Goal: Communication & Community: Answer question/provide support

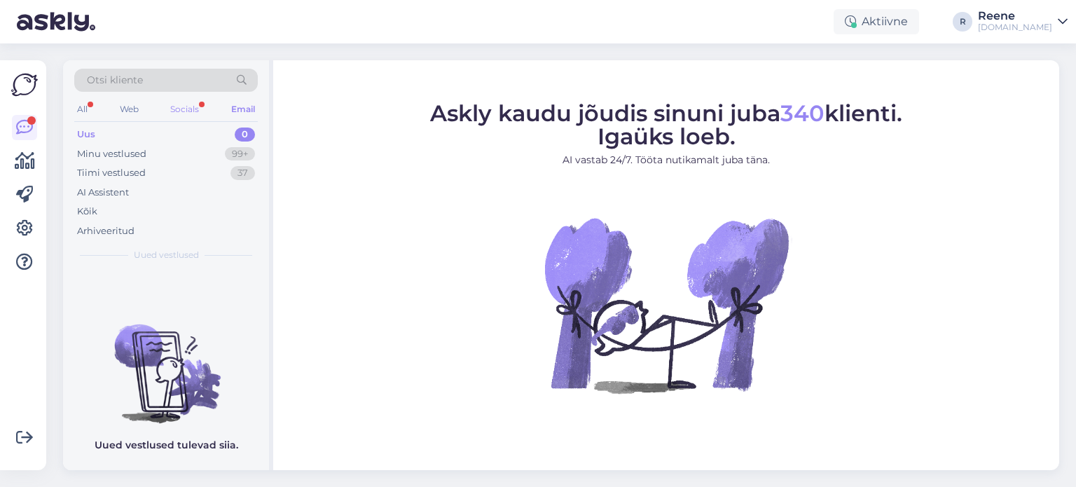
click at [190, 106] on div "Socials" at bounding box center [184, 109] width 34 height 18
click at [86, 106] on div "All" at bounding box center [82, 109] width 16 height 18
click at [98, 212] on div "Kõik" at bounding box center [166, 212] width 184 height 20
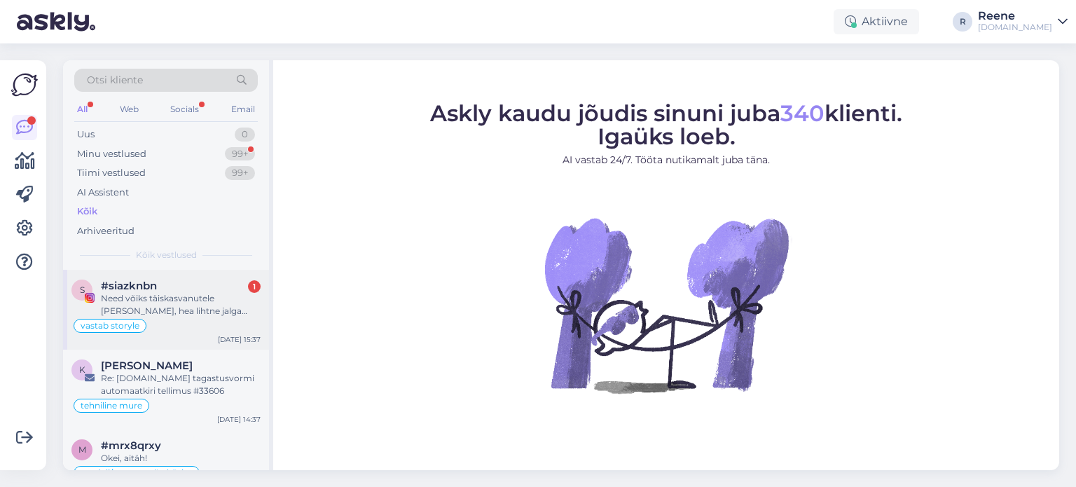
click at [167, 306] on div "Need võiks täiskasvanutele [PERSON_NAME], hea lihtne jalga [PERSON_NAME] panna 🤗" at bounding box center [181, 304] width 160 height 25
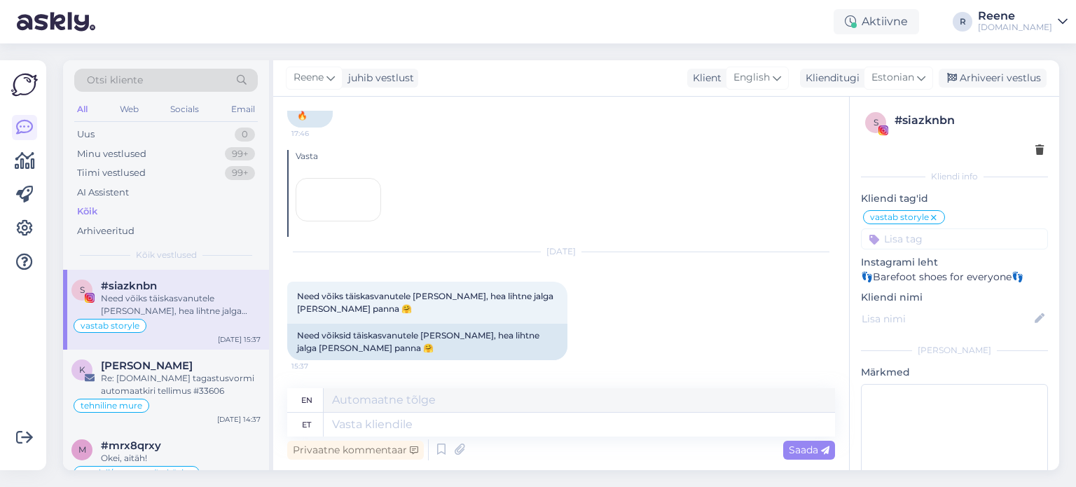
scroll to position [350, 0]
click at [420, 428] on textarea at bounding box center [580, 425] width 512 height 24
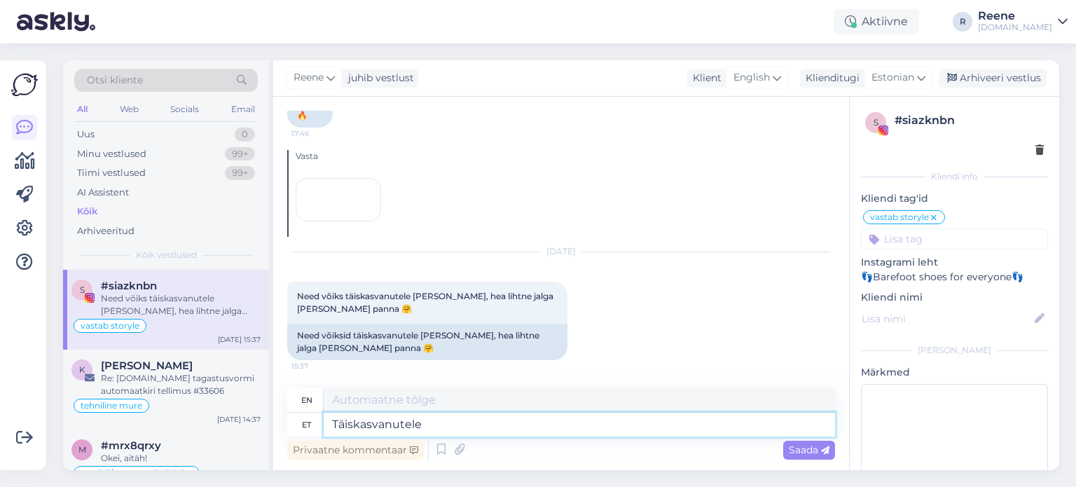
type textarea "Täiskasvanutele"
type textarea "For adults"
type textarea "[PERSON_NAME] on"
type textarea "For adults, there is"
type textarea "[PERSON_NAME] on paeltega k"
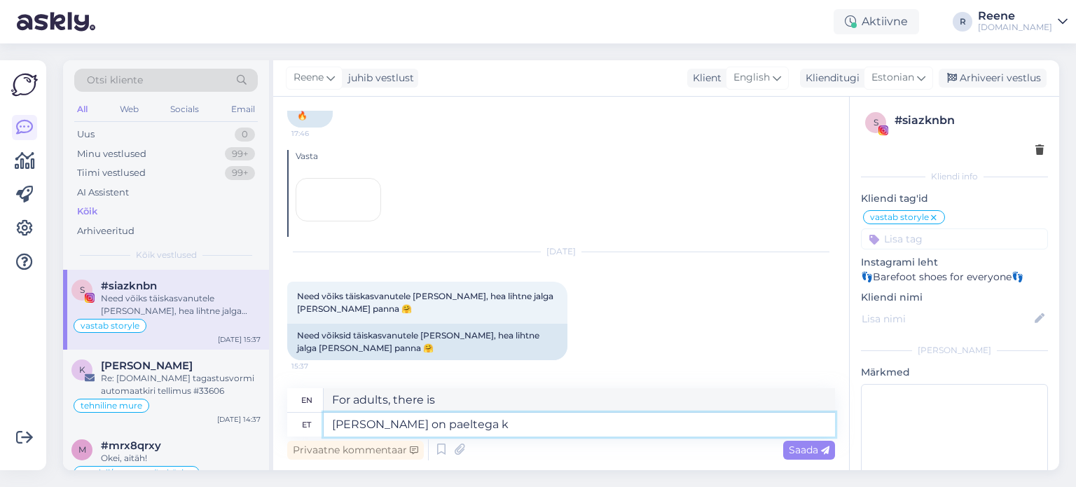
type textarea "For adults, there are laces"
type textarea "[PERSON_NAME] on paeltega kahjuks ja"
type textarea "Unfortunately, for adults, there are laces"
type textarea "[PERSON_NAME] on paeltega kahjuks jah :"
type textarea "Unfortunately, yes, with laces for adults"
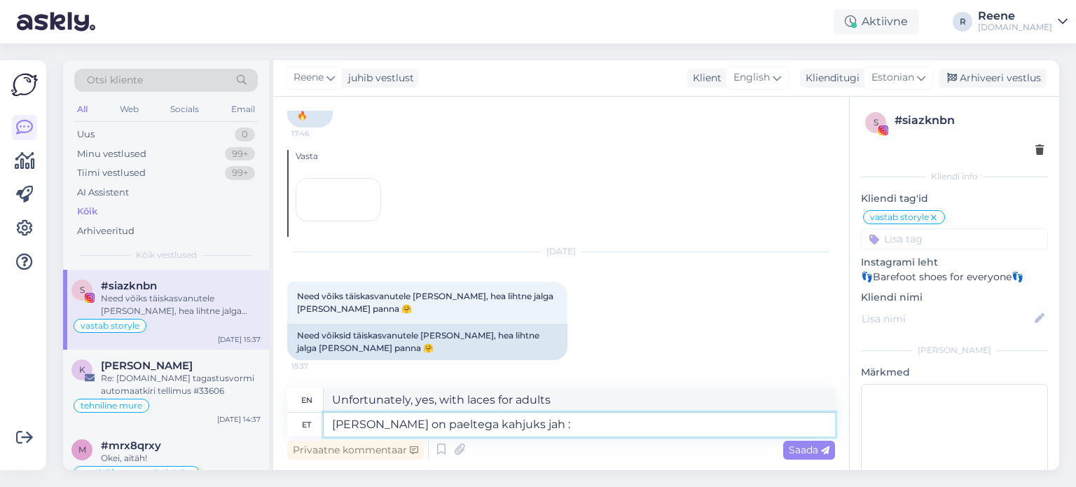
type textarea "[PERSON_NAME] on paeltega kahjuks jah :)"
type textarea "Unfortunately, yes, it is with laces for adults :)"
type textarea "[PERSON_NAME] on paeltega kahjuks jah :)"
click at [764, 78] on span "English" at bounding box center [752, 77] width 36 height 15
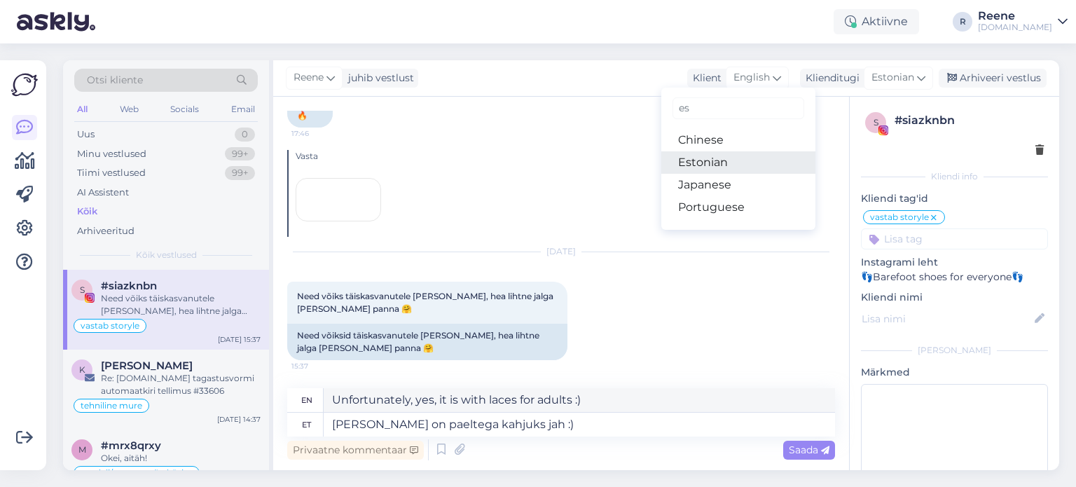
type input "es"
click at [710, 167] on link "Estonian" at bounding box center [738, 162] width 154 height 22
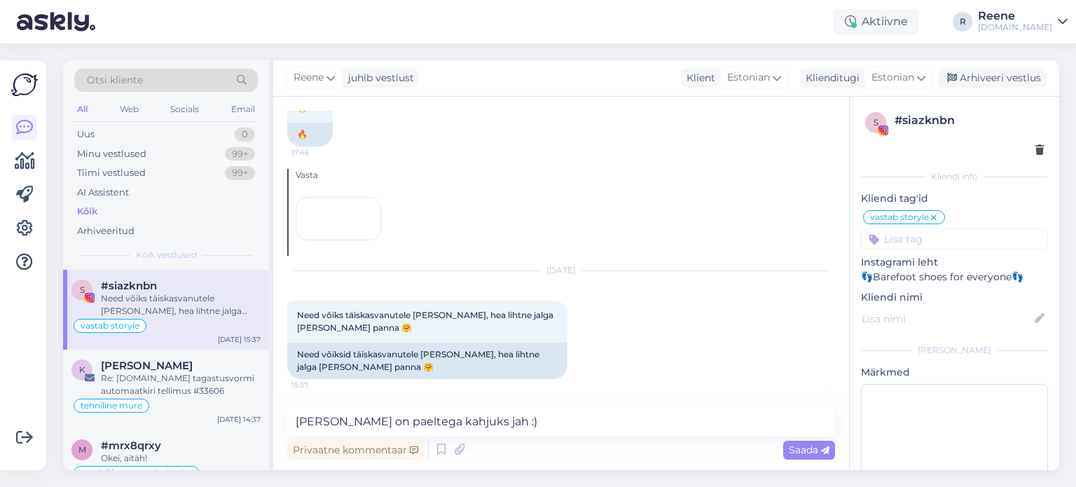
scroll to position [331, 0]
click at [816, 457] on div "Saada" at bounding box center [809, 450] width 52 height 19
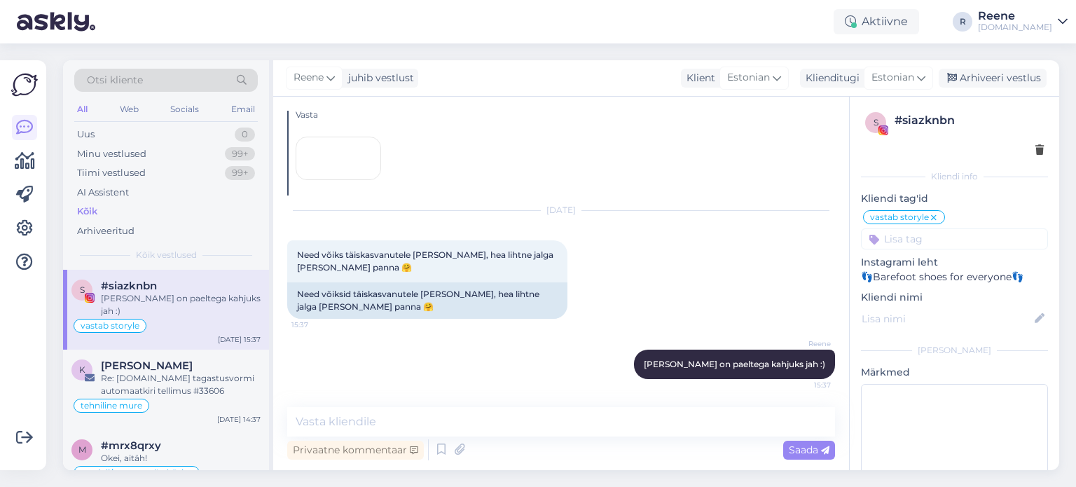
scroll to position [392, 0]
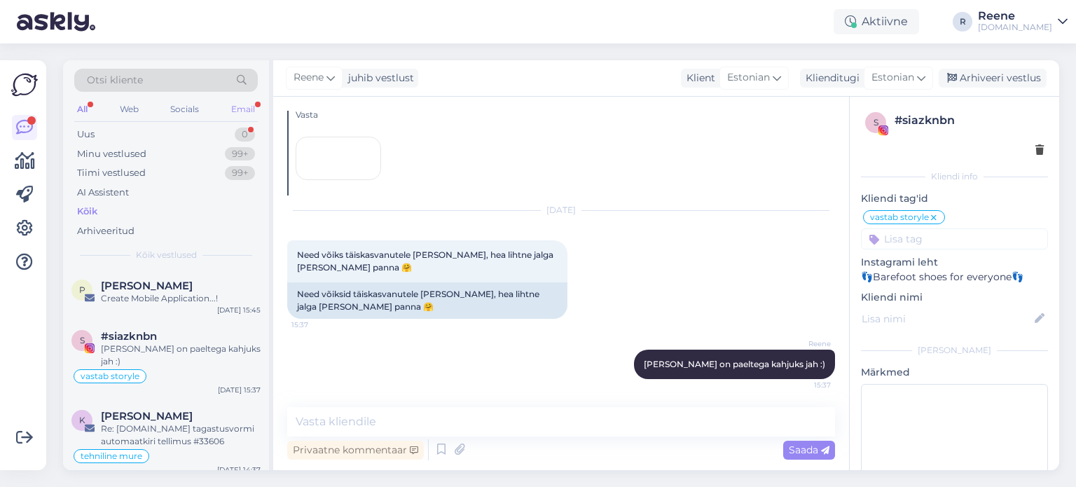
click at [238, 104] on div "Email" at bounding box center [242, 109] width 29 height 18
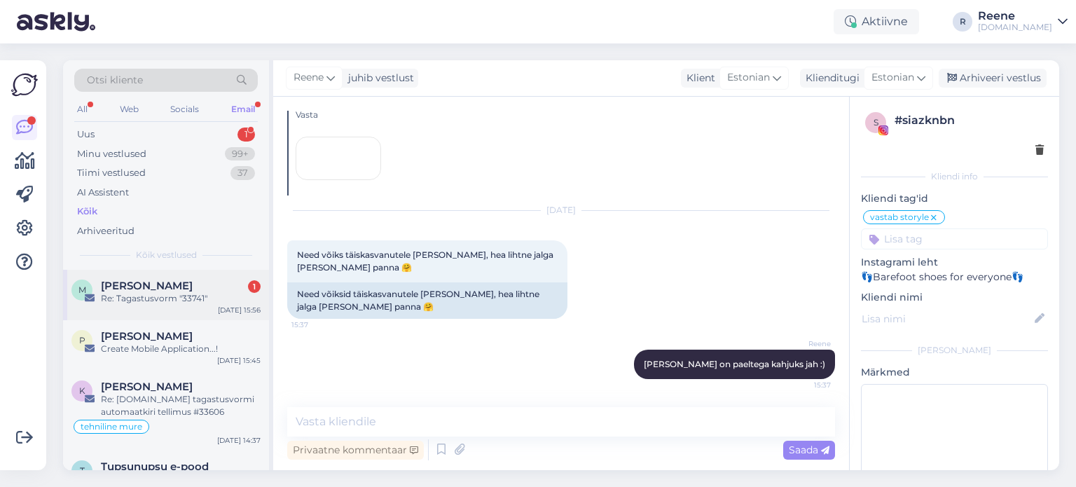
click at [154, 296] on div "Re: Tagastusvorm "33741"" at bounding box center [181, 298] width 160 height 13
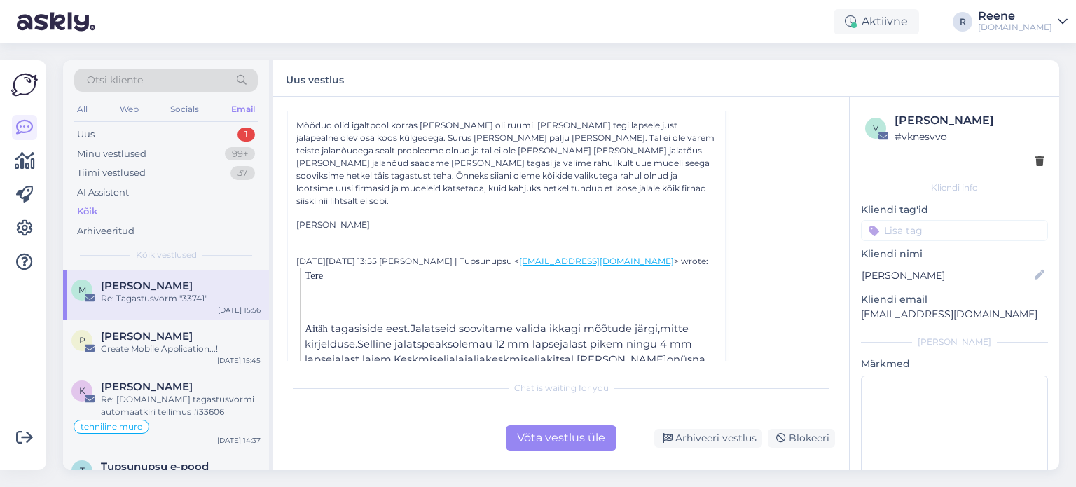
scroll to position [140, 0]
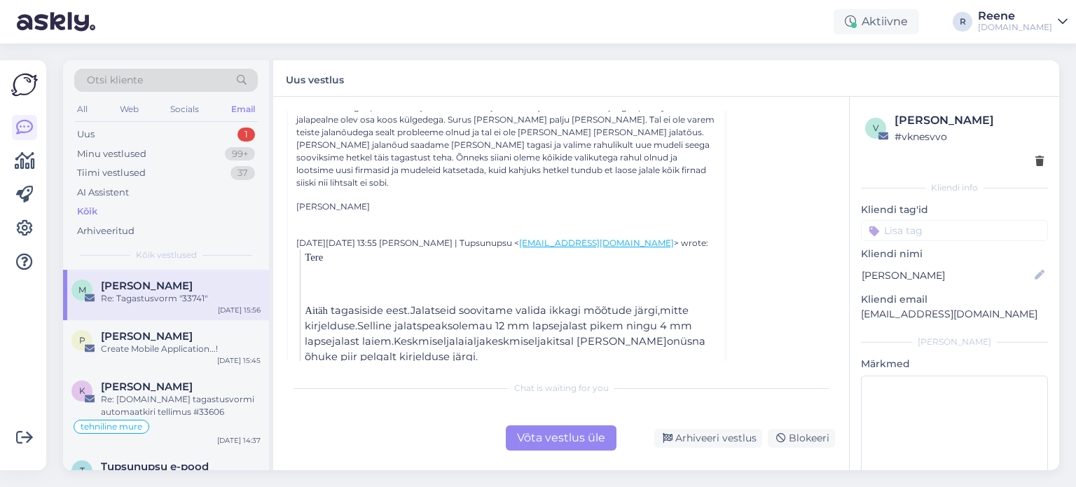
click at [554, 437] on div "Võta vestlus üle" at bounding box center [561, 437] width 111 height 25
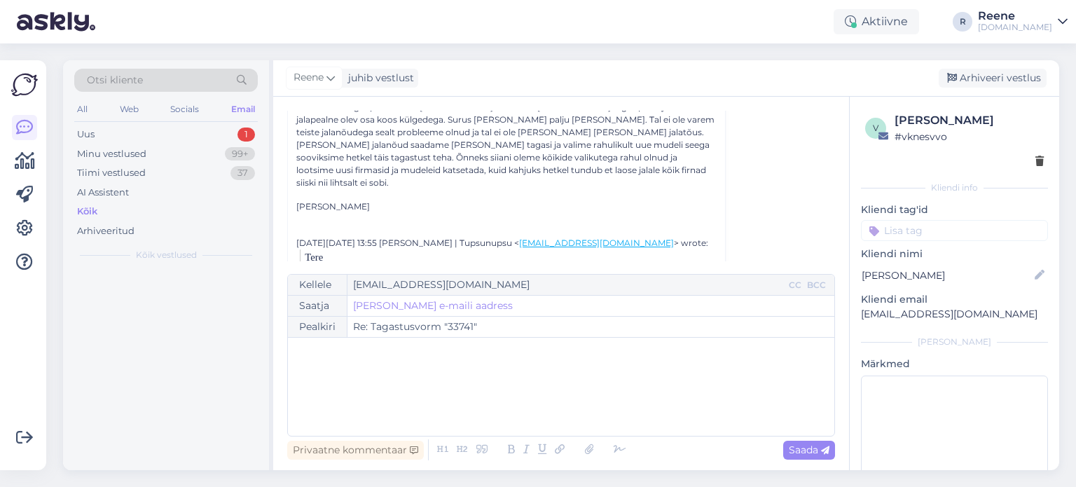
scroll to position [38, 0]
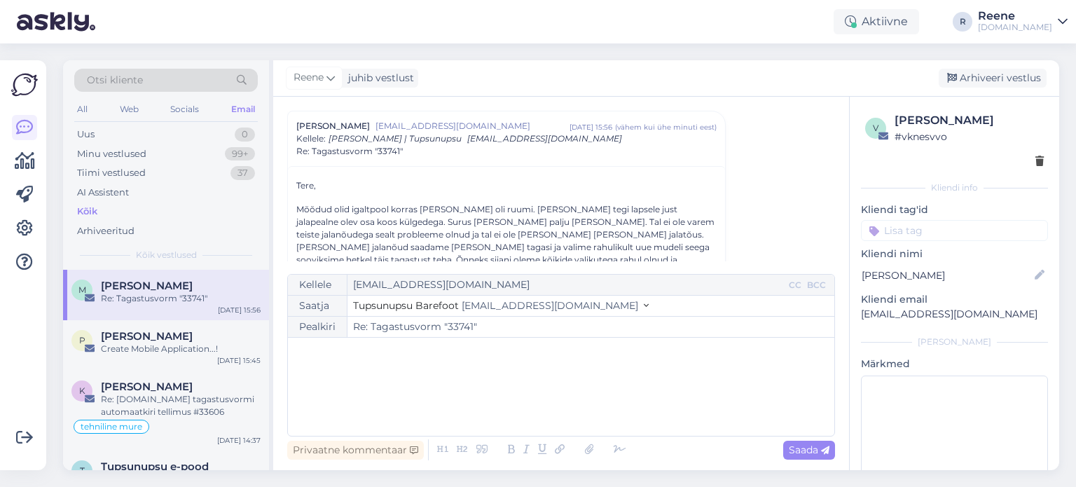
click at [357, 356] on p "﻿" at bounding box center [561, 352] width 533 height 15
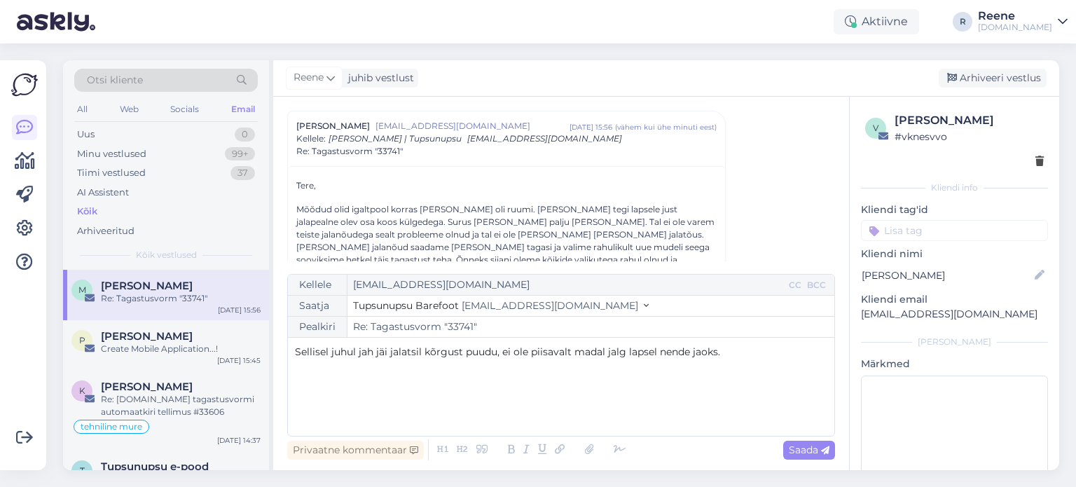
drag, startPoint x: 741, startPoint y: 348, endPoint x: 359, endPoint y: 358, distance: 382.0
click at [359, 358] on p "Sellisel juhul jah jäi jalatsil kõrgust puudu, ei ole piisavalt madal jalg laps…" at bounding box center [561, 352] width 533 height 15
click at [293, 356] on div "Kellele [EMAIL_ADDRESS][DOMAIN_NAME] CC BCC Saatja Tupsunupsu Barefoot [EMAIL_A…" at bounding box center [561, 355] width 548 height 163
click at [619, 367] on p "Aitäh täpsustamast. Sellisel juhul on lapsel antud mudeli jaoks liiga kõrge jal…" at bounding box center [561, 359] width 533 height 29
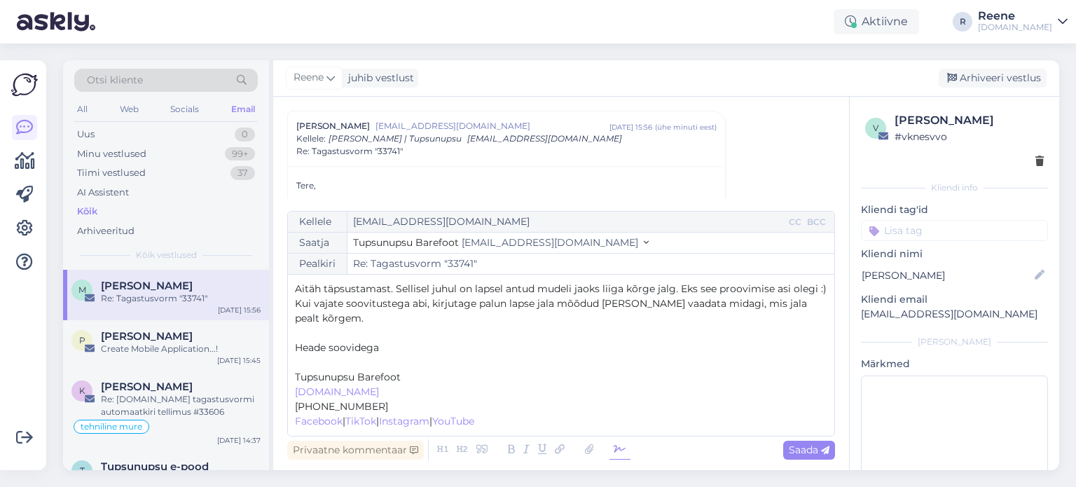
click at [621, 452] on icon at bounding box center [620, 450] width 21 height 20
click at [308, 359] on p "﻿" at bounding box center [561, 362] width 533 height 15
click at [800, 448] on span "Saada" at bounding box center [809, 450] width 41 height 13
type input "Re: Re: Tagastusvorm "33741""
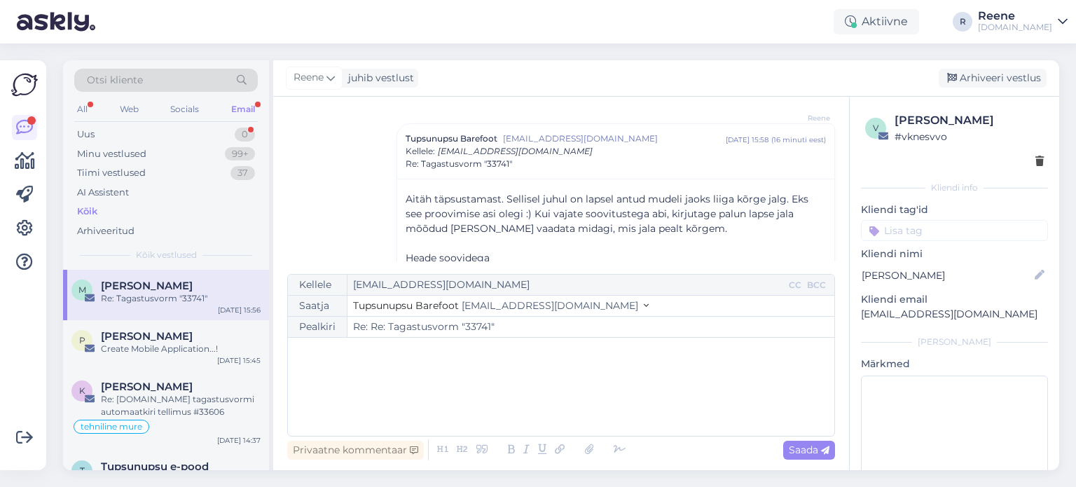
click at [236, 104] on div "Email" at bounding box center [242, 109] width 29 height 18
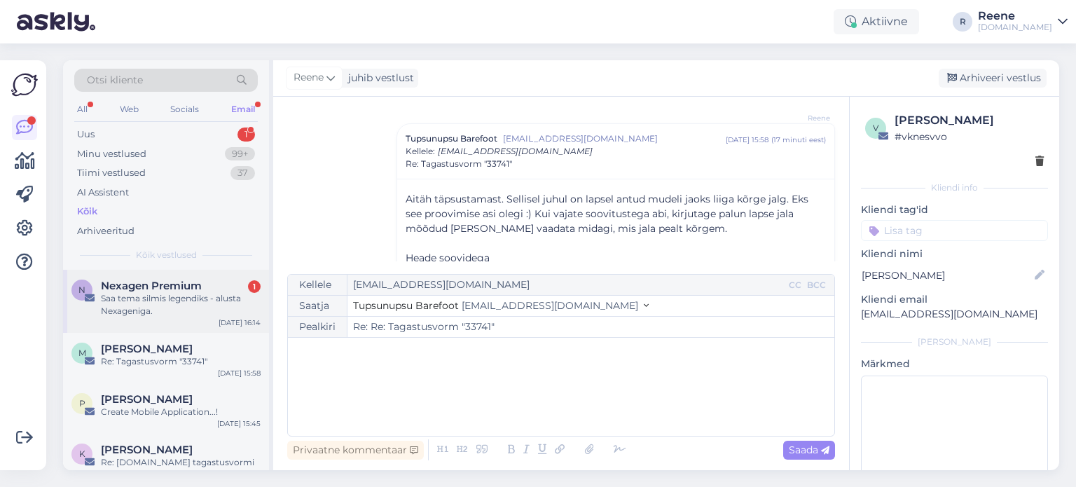
click at [137, 297] on div "Saa tema silmis legendiks - alusta Nexageniga." at bounding box center [181, 304] width 160 height 25
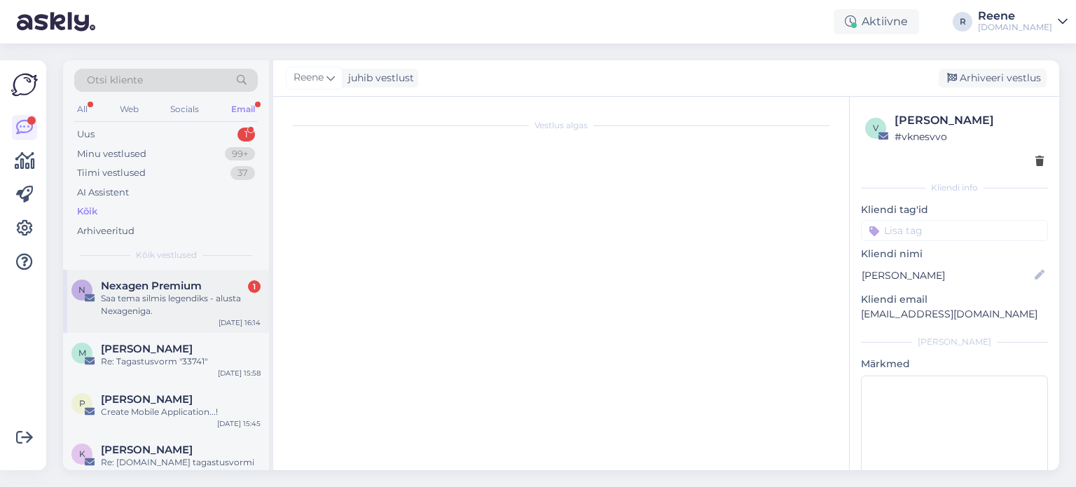
scroll to position [0, 0]
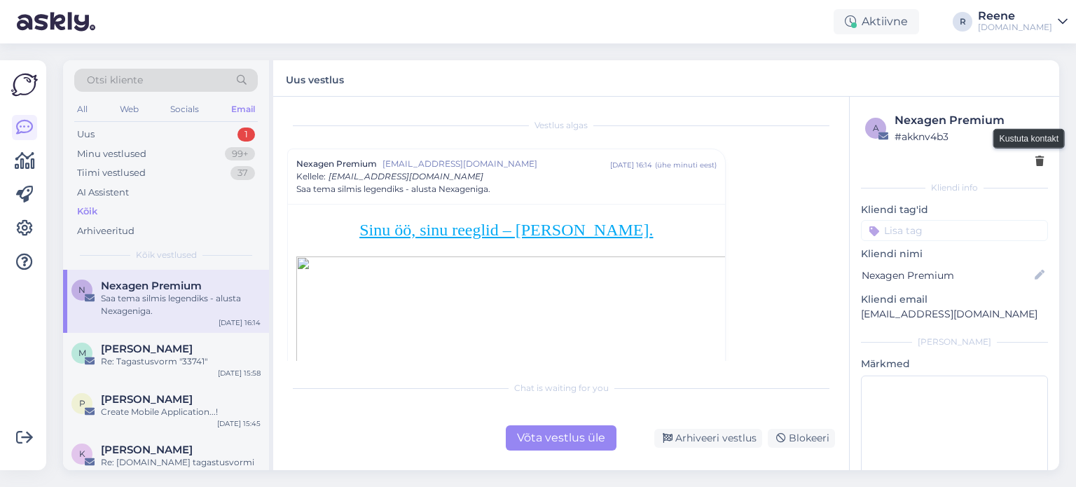
click at [1036, 163] on icon at bounding box center [1040, 162] width 8 height 10
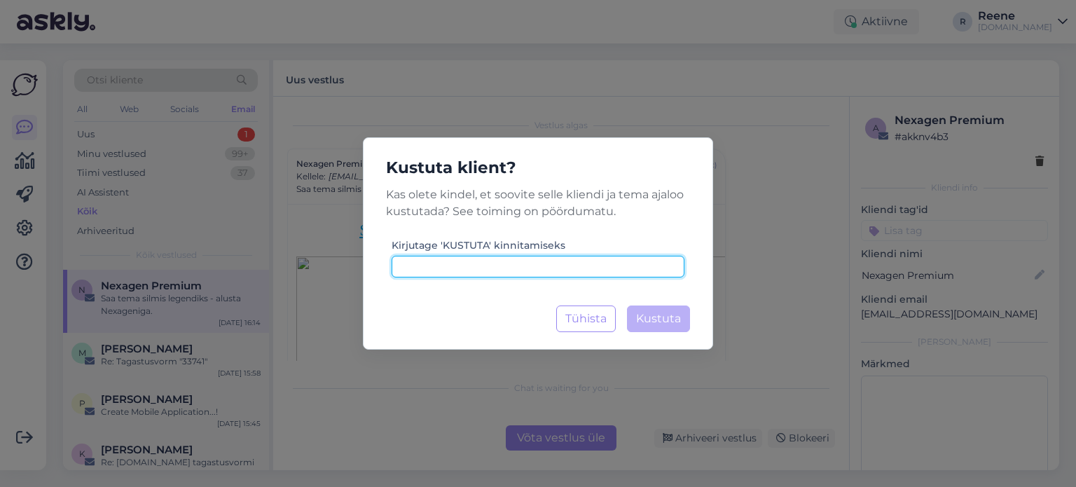
click at [570, 263] on input at bounding box center [538, 267] width 293 height 22
type input "kustuta"
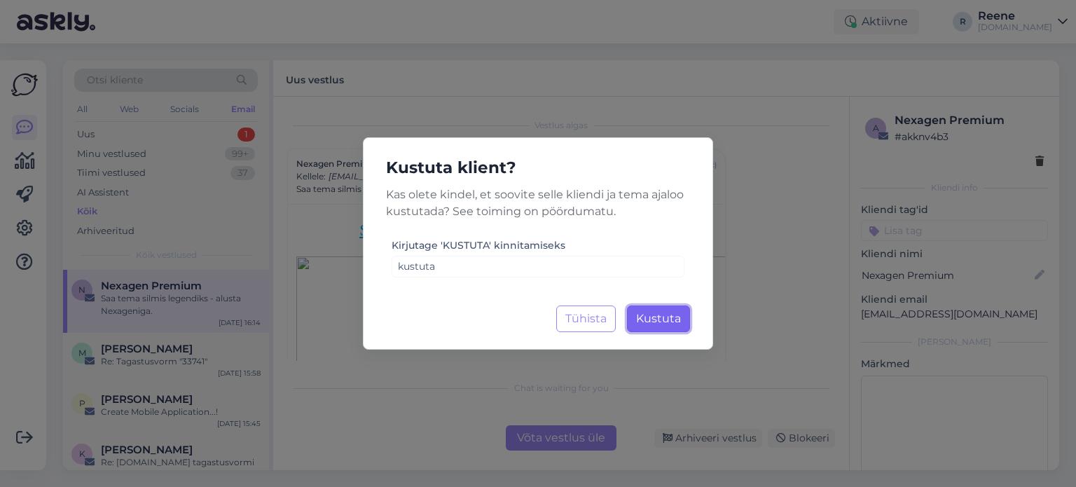
click at [666, 322] on span "Kustuta" at bounding box center [658, 318] width 45 height 13
